Goal: Task Accomplishment & Management: Complete application form

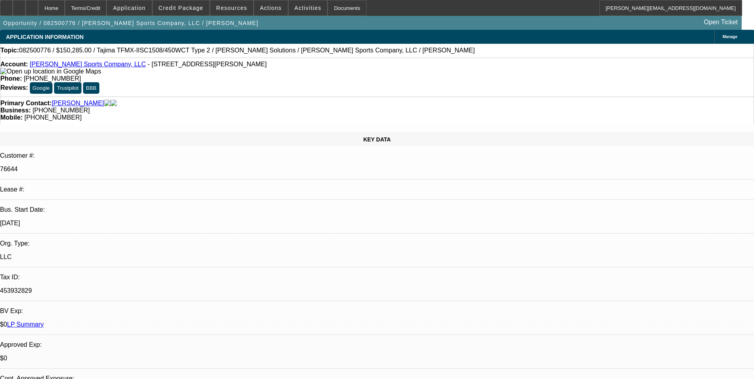
select select "0"
select select "2"
select select "0"
select select "2"
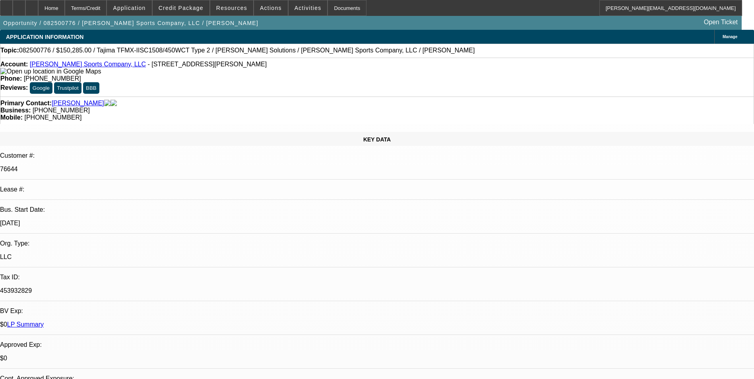
select select "0"
select select "2"
select select "0"
select select "2"
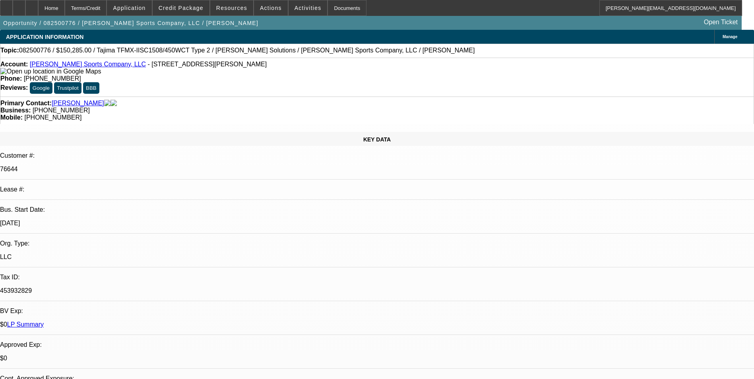
select select "0"
select select "2"
select select "0"
select select "2"
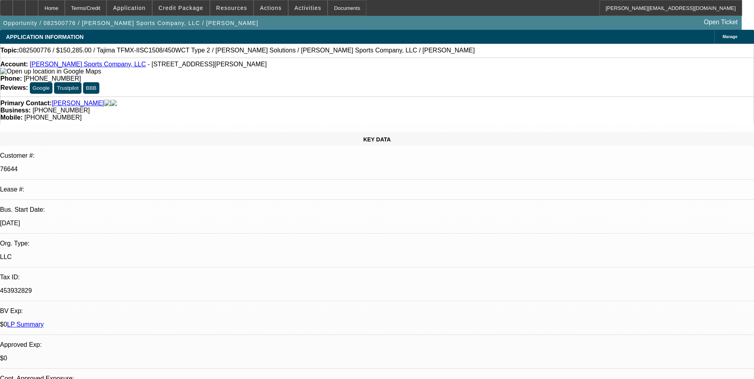
select select "0"
select select "2"
select select "0"
select select "2"
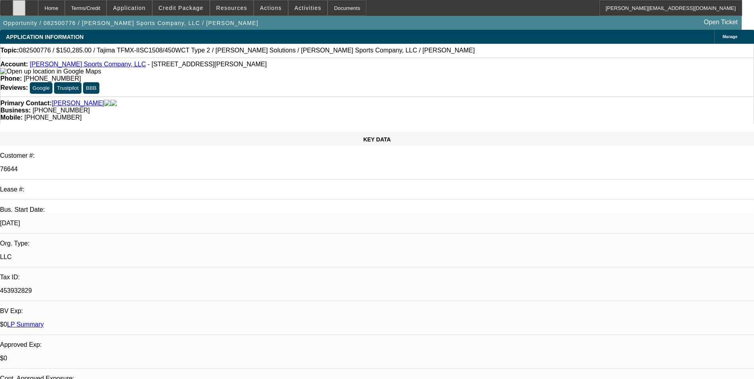
click at [25, 11] on div at bounding box center [19, 8] width 13 height 16
click at [25, 12] on div at bounding box center [19, 8] width 13 height 16
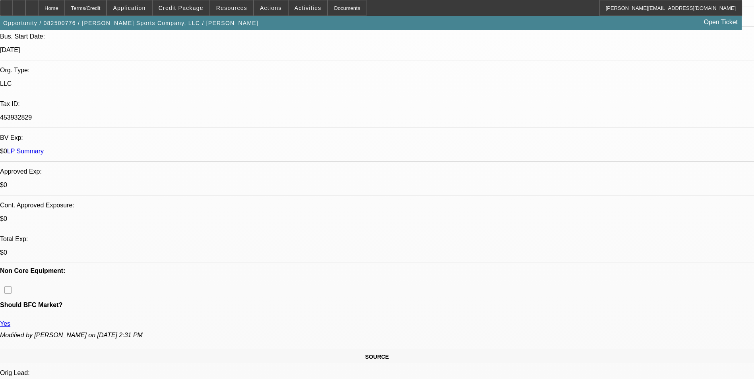
scroll to position [159, 0]
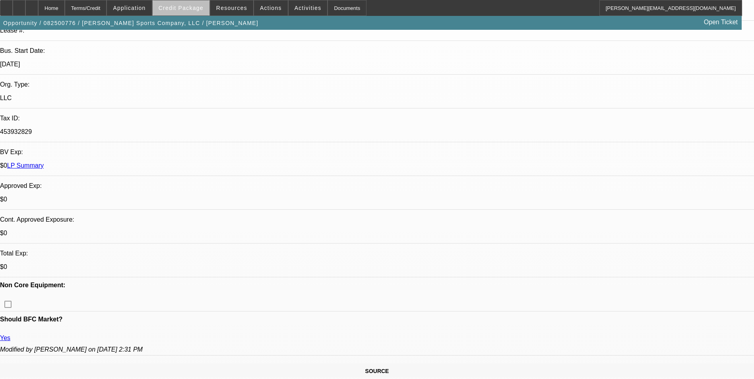
click at [204, 9] on span "Credit Package" at bounding box center [181, 8] width 45 height 6
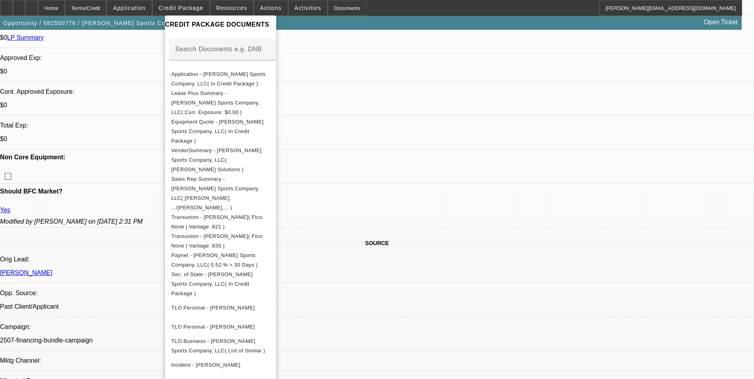
scroll to position [358, 0]
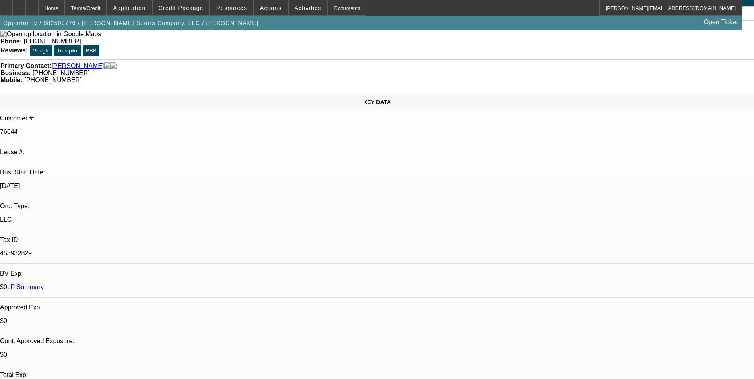
scroll to position [0, 0]
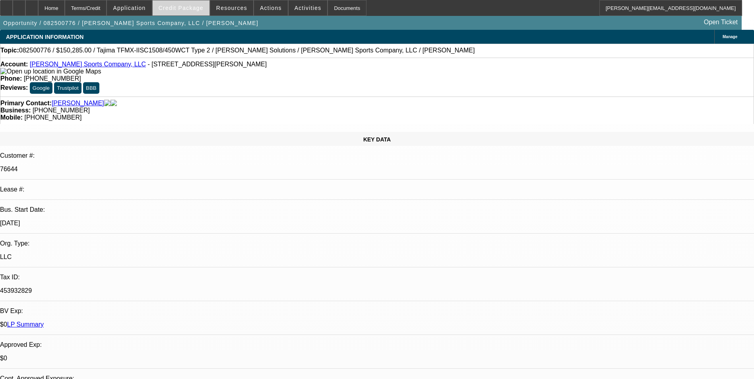
click at [188, 12] on span at bounding box center [181, 7] width 57 height 19
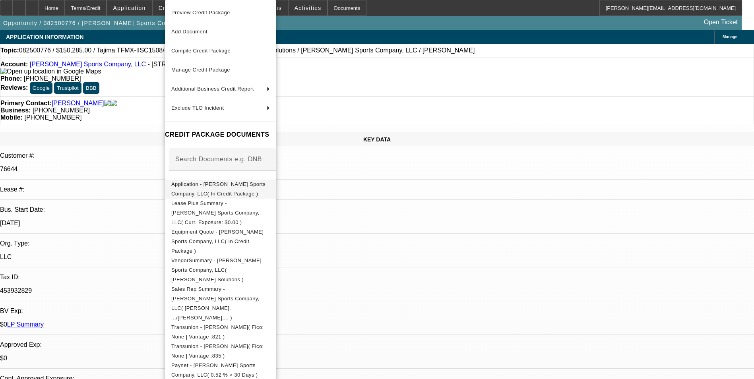
drag, startPoint x: 223, startPoint y: 188, endPoint x: 225, endPoint y: 182, distance: 6.1
click at [225, 182] on span "Application - [PERSON_NAME] Sports Company, LLC( In Credit Package )" at bounding box center [220, 189] width 99 height 19
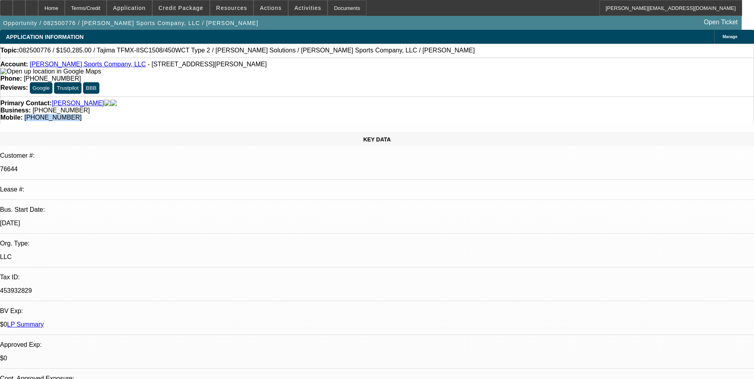
drag, startPoint x: 441, startPoint y: 89, endPoint x: 399, endPoint y: 90, distance: 42.1
click at [399, 114] on div "Mobile: [PHONE_NUMBER]" at bounding box center [376, 117] width 753 height 7
drag, startPoint x: 399, startPoint y: 90, endPoint x: 409, endPoint y: 88, distance: 10.5
copy span "[PHONE_NUMBER]"
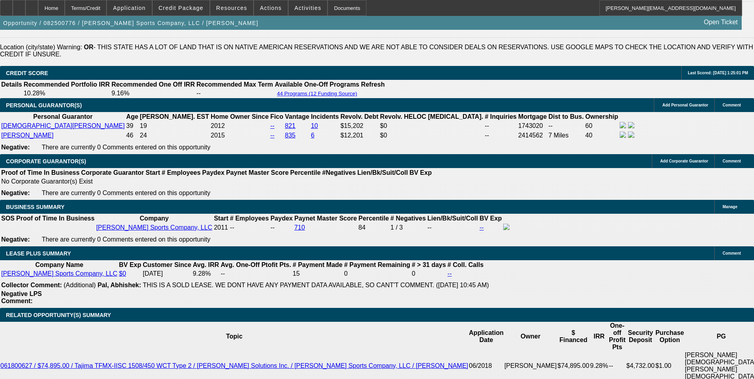
scroll to position [1193, 0]
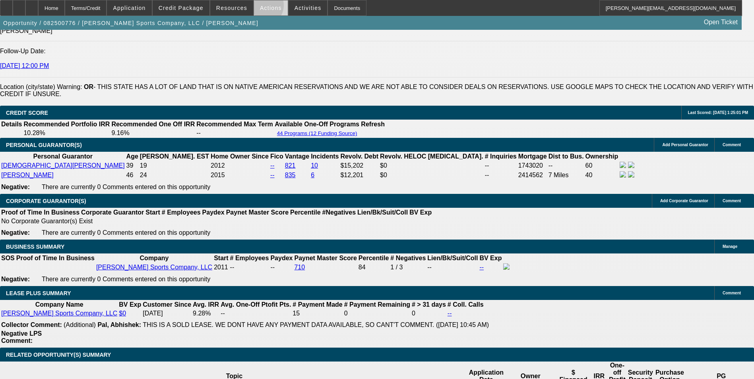
click at [260, 7] on span "Actions" at bounding box center [271, 8] width 22 height 6
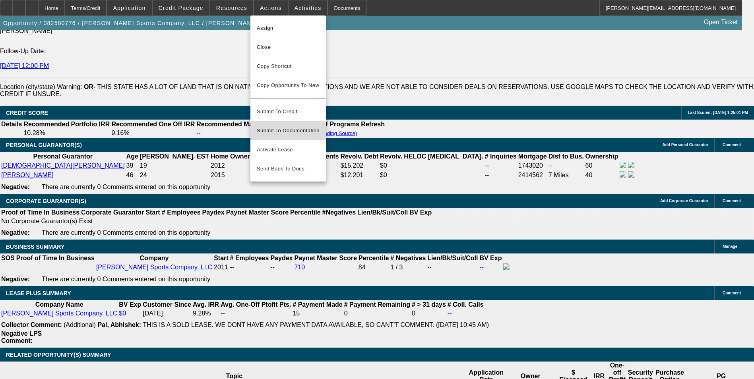
click at [305, 126] on span "Submit To Documentation" at bounding box center [288, 131] width 63 height 10
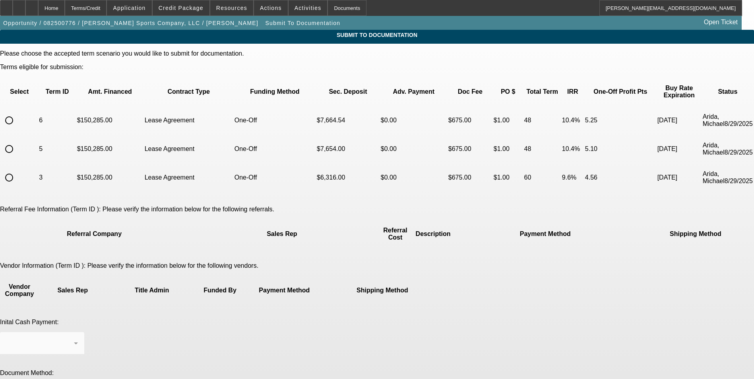
click at [17, 113] on input "radio" at bounding box center [9, 121] width 16 height 16
radio input "true"
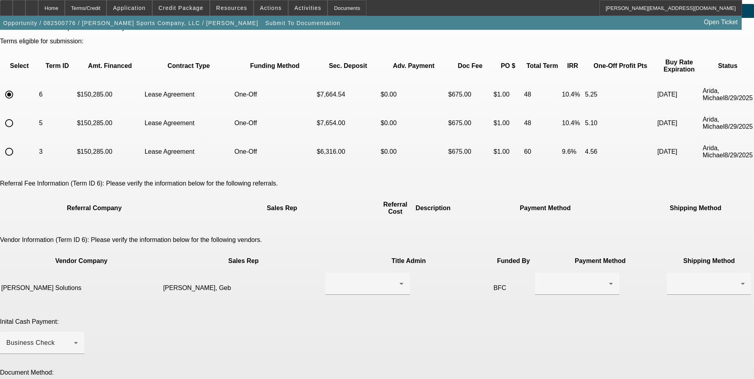
scroll to position [40, 0]
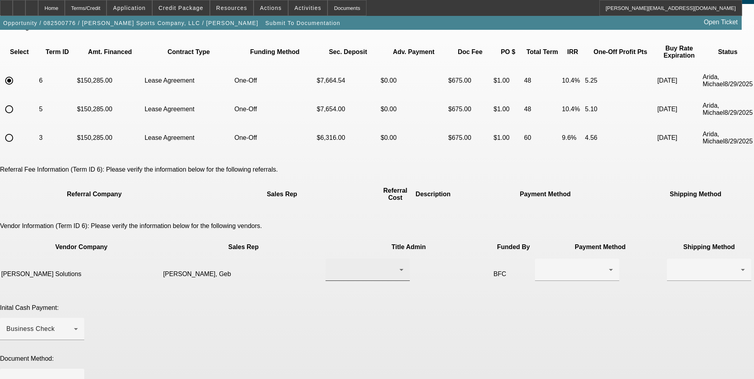
click at [362, 265] on div at bounding box center [366, 270] width 68 height 10
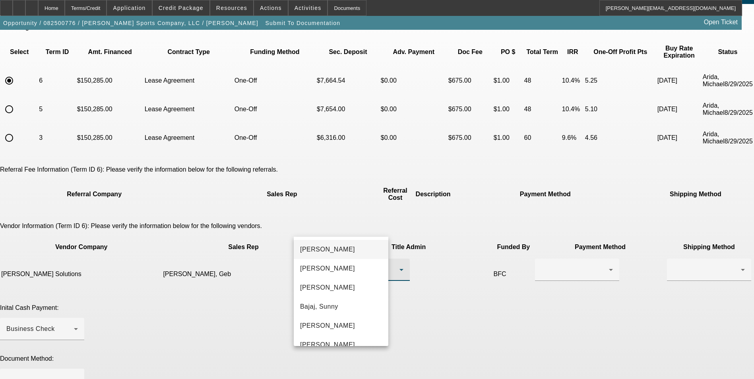
drag, startPoint x: 549, startPoint y: 278, endPoint x: 503, endPoint y: 247, distance: 56.5
click at [546, 277] on div at bounding box center [377, 189] width 754 height 379
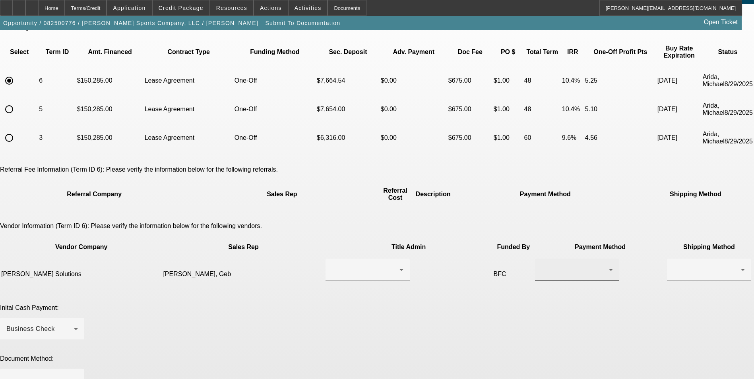
click at [541, 265] on div at bounding box center [575, 270] width 68 height 10
click at [452, 285] on mat-option "ACH" at bounding box center [459, 287] width 84 height 19
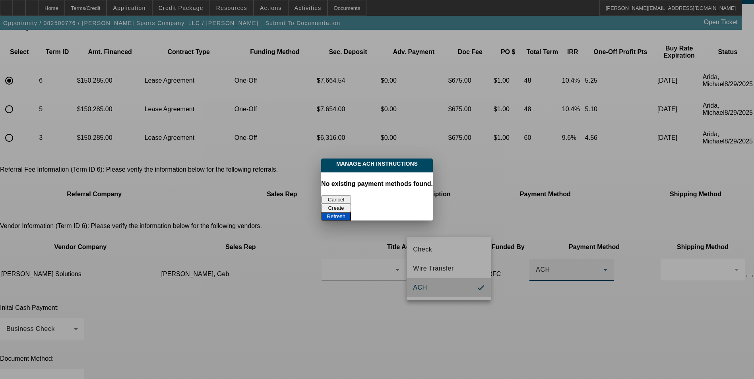
scroll to position [0, 0]
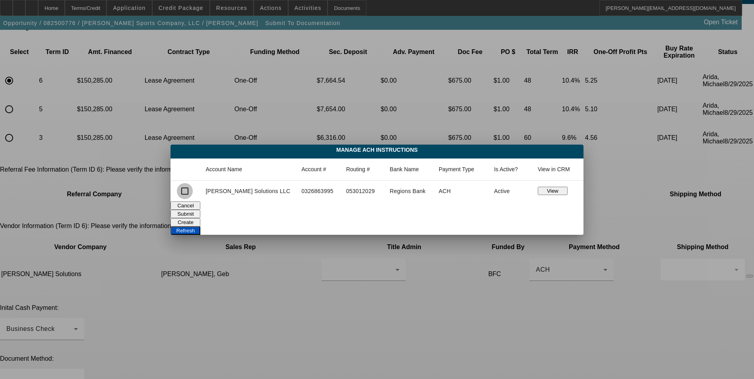
click at [193, 193] on input "checkbox" at bounding box center [185, 191] width 16 height 16
checkbox input "true"
click at [200, 211] on button "Submit" at bounding box center [186, 214] width 30 height 8
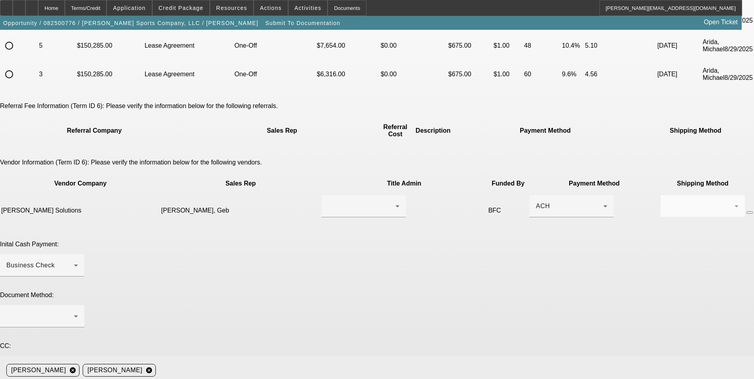
scroll to position [119, 0]
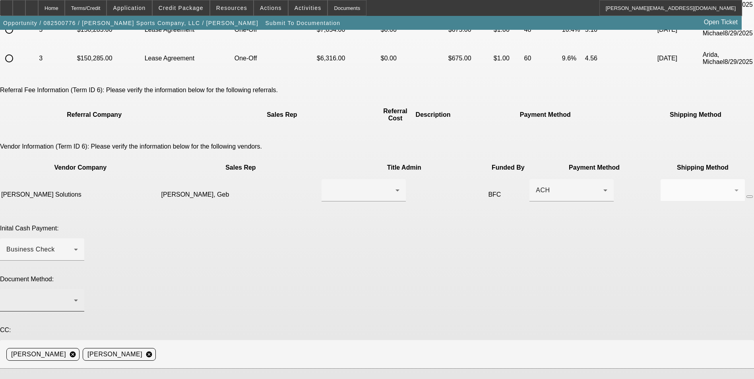
click at [74, 296] on div at bounding box center [40, 301] width 68 height 10
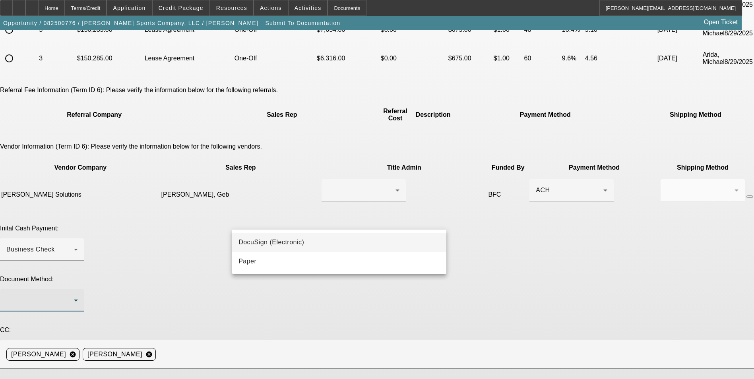
click at [353, 240] on mat-option "DocuSign (Electronic)" at bounding box center [339, 242] width 214 height 19
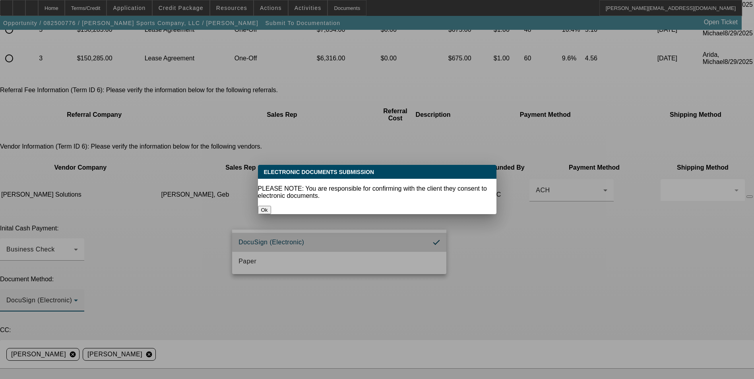
scroll to position [0, 0]
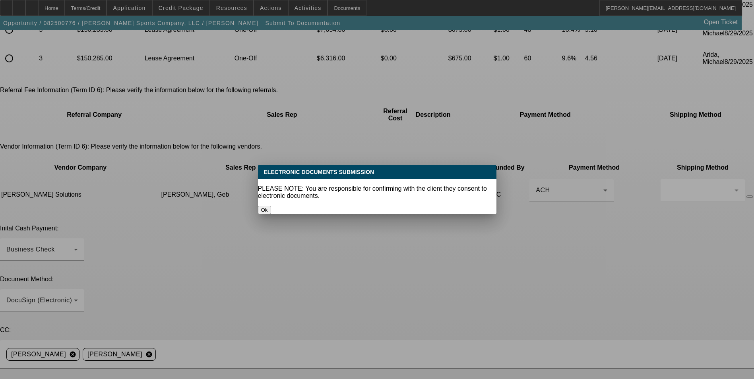
click at [271, 206] on button "Ok" at bounding box center [264, 210] width 13 height 8
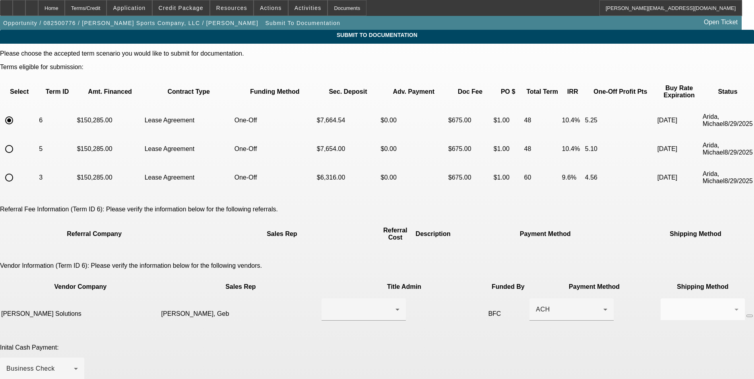
scroll to position [119, 0]
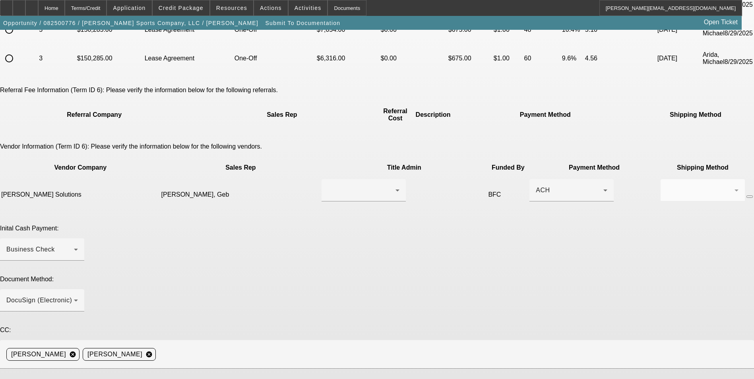
paste textarea "[PHONE_NUMBER]"
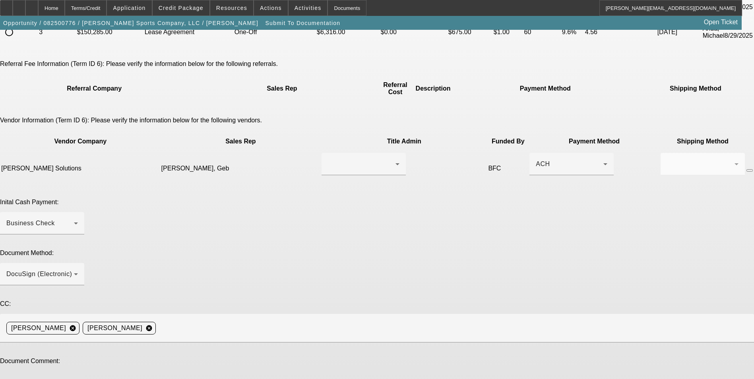
type textarea "Ready for lease docs. Past lessee, however, the minority (40%) owner has change…"
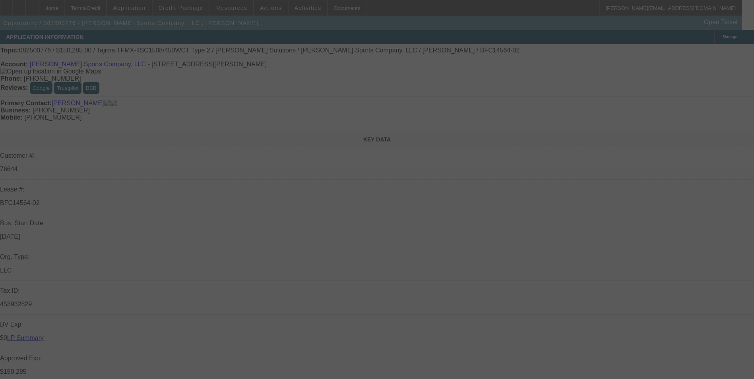
select select "0"
select select "2"
select select "0"
select select "2"
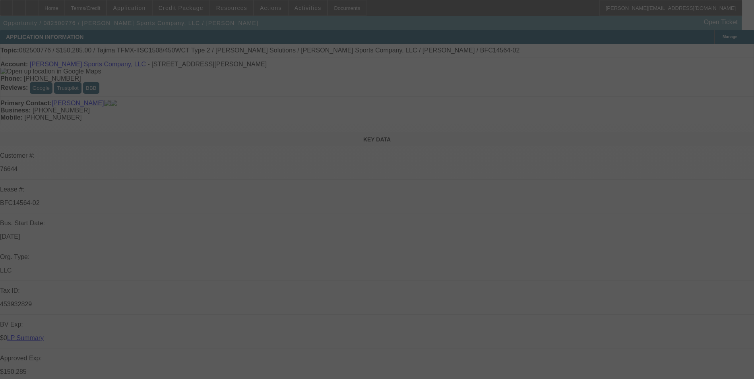
select select "0"
select select "2"
select select "0"
select select "2"
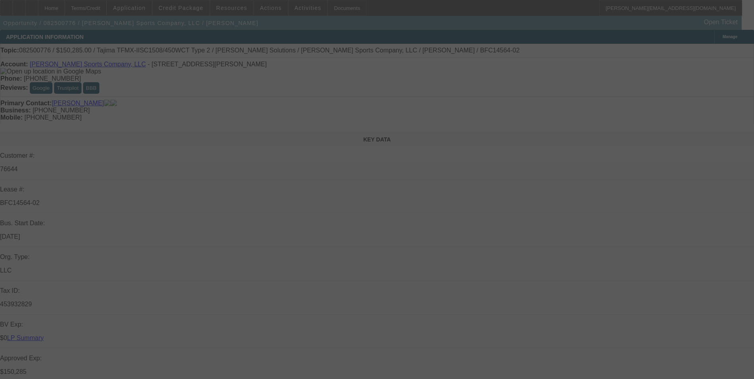
select select "0"
select select "2"
select select "0"
select select "2"
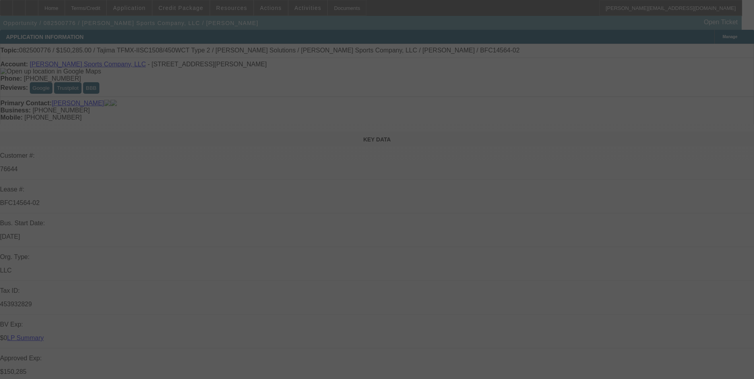
select select "0"
select select "2"
select select "0"
select select "2"
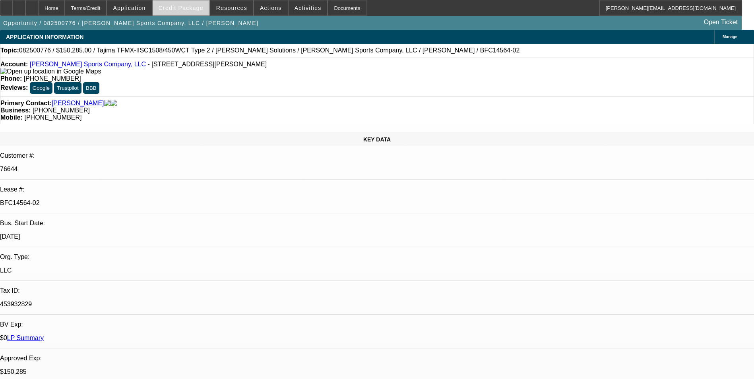
click at [190, 3] on span at bounding box center [181, 7] width 57 height 19
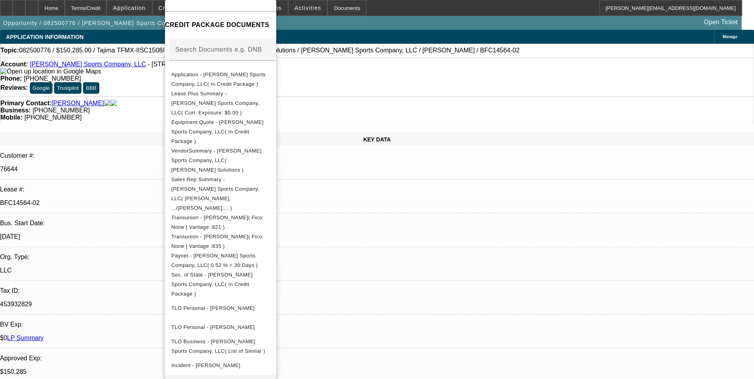
scroll to position [110, 0]
drag, startPoint x: 325, startPoint y: 369, endPoint x: 323, endPoint y: 298, distance: 71.2
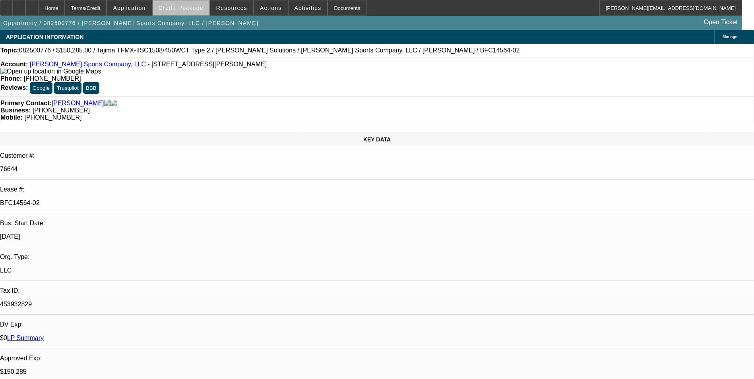
click at [195, 11] on span at bounding box center [181, 7] width 57 height 19
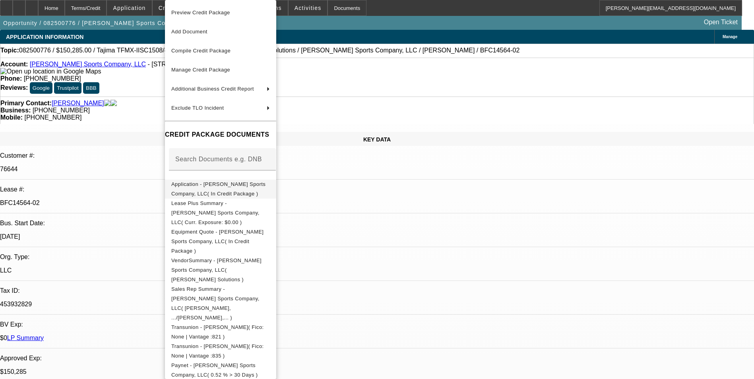
click at [219, 188] on span "Application - [PERSON_NAME] Sports Company, LLC( In Credit Package )" at bounding box center [218, 189] width 94 height 16
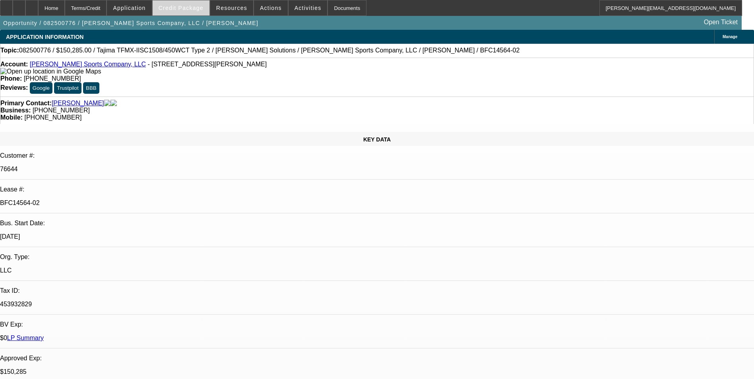
click at [202, 9] on span "Credit Package" at bounding box center [181, 8] width 45 height 6
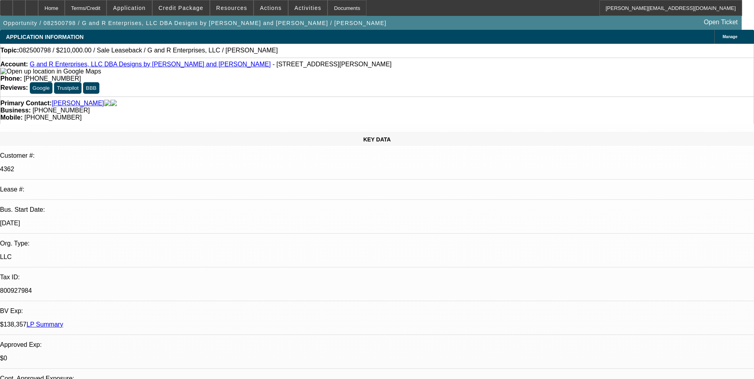
select select "0"
select select "2"
select select "0"
select select "2"
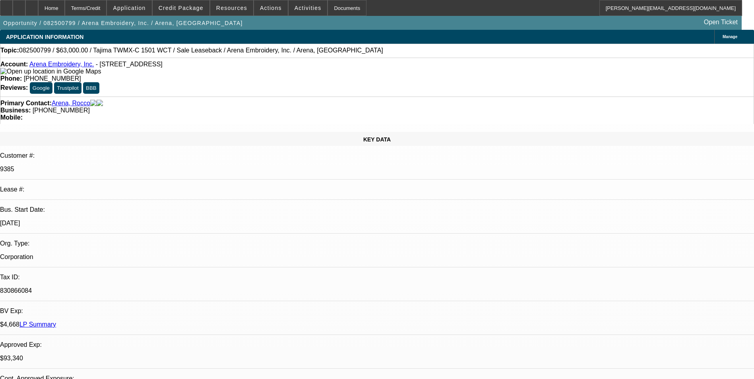
select select "0"
select select "2"
select select "0.1"
select select "0"
select select "2"
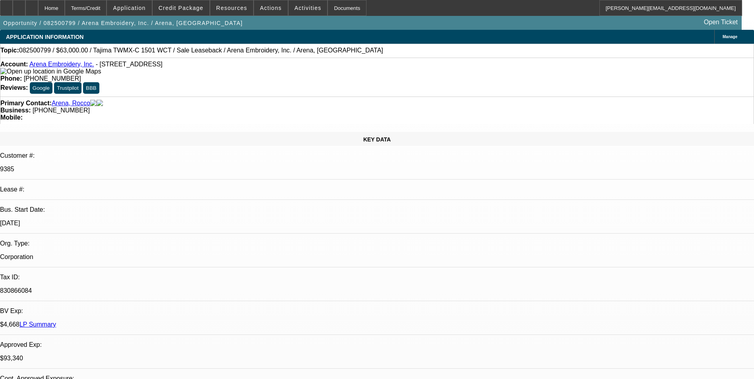
select select "0.1"
select select "0"
select select "2"
select select "0.1"
select select "0"
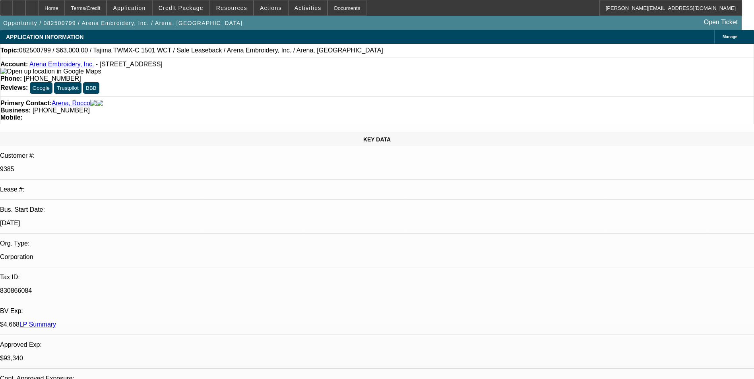
select select "2"
select select "0.1"
select select "1"
select select "2"
select select "4"
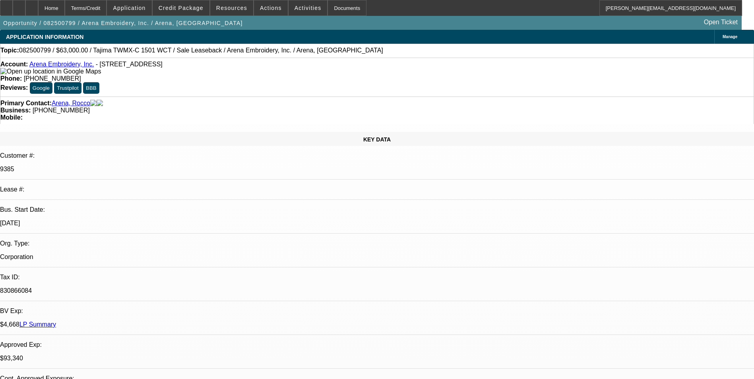
select select "1"
select select "2"
select select "4"
select select "1"
select select "2"
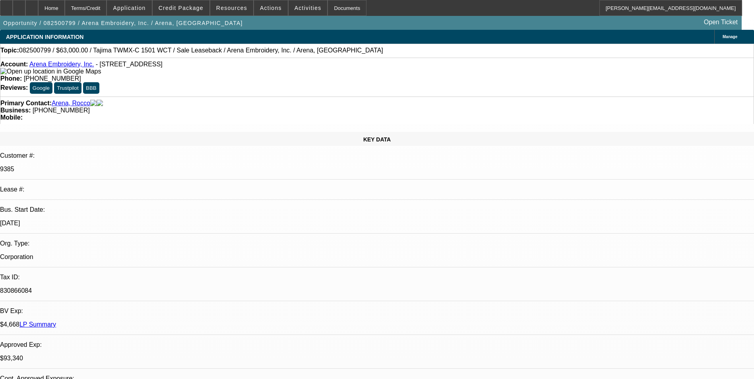
select select "4"
select select "1"
select select "2"
select select "4"
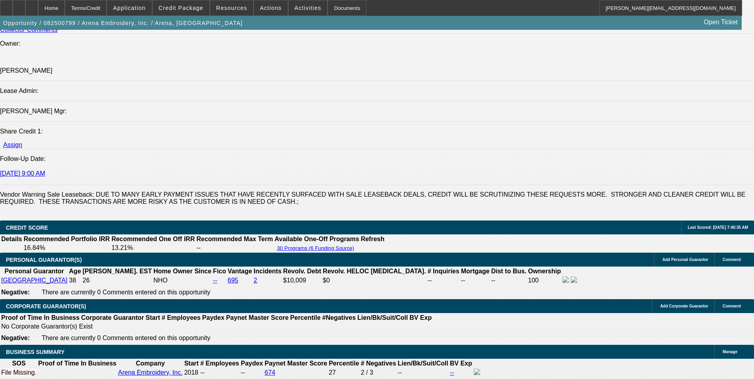
scroll to position [994, 0]
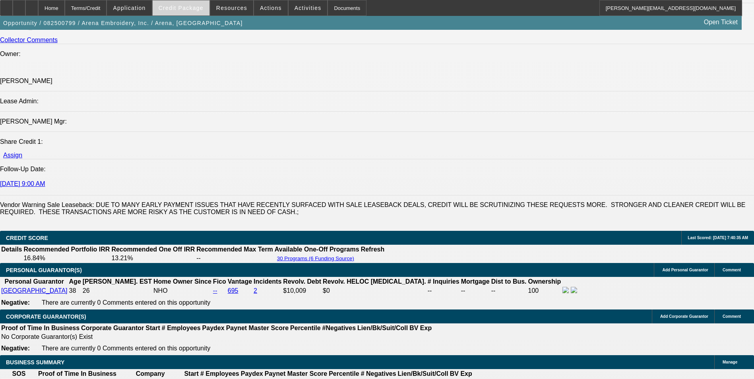
click at [195, 12] on span at bounding box center [181, 7] width 57 height 19
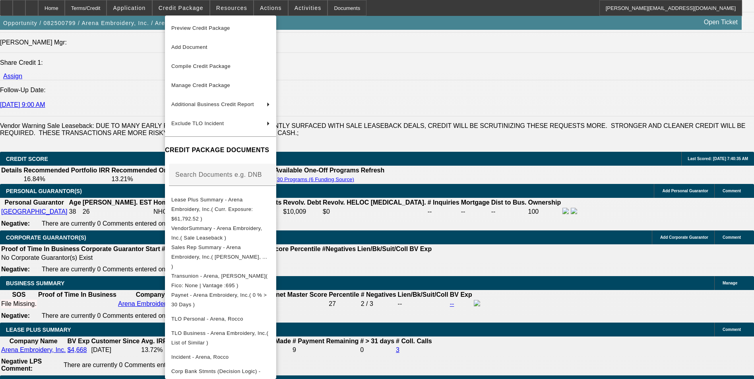
scroll to position [1073, 0]
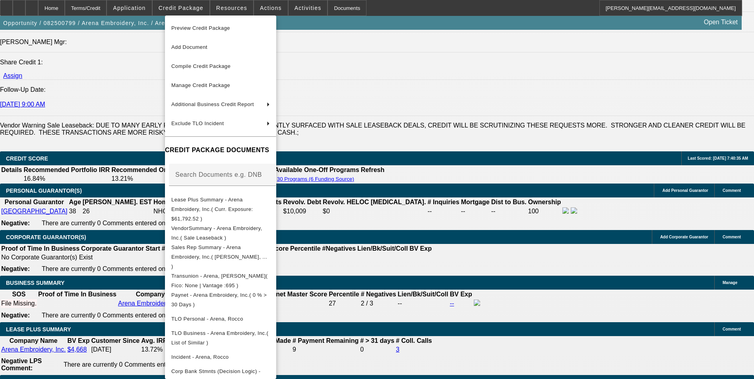
click at [440, 177] on div at bounding box center [377, 189] width 754 height 379
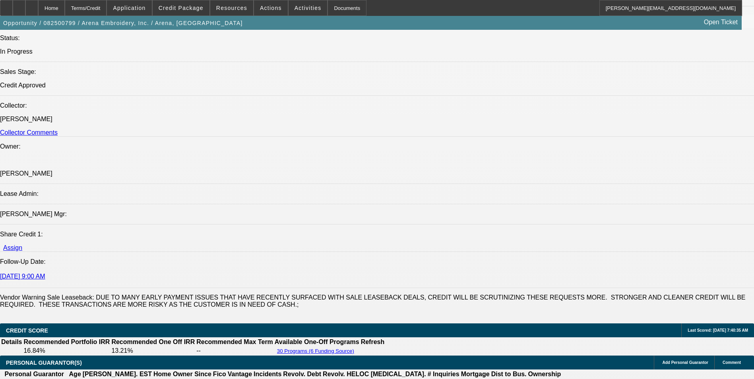
scroll to position [954, 0]
